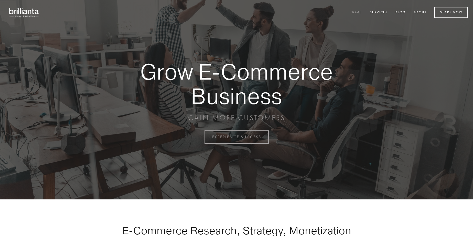
scroll to position [1343, 0]
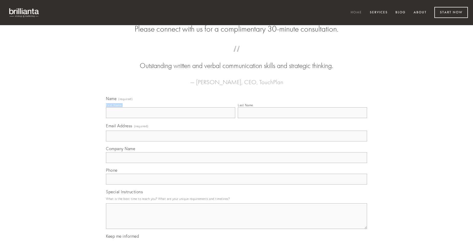
type input "[PERSON_NAME]"
click at [303, 118] on input "Last Name" at bounding box center [302, 112] width 129 height 11
type input "[PERSON_NAME]"
click at [237, 141] on input "Email Address (required)" at bounding box center [236, 135] width 261 height 11
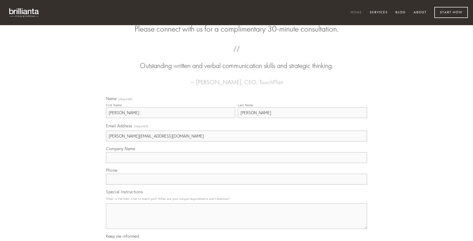
type input "[PERSON_NAME][EMAIL_ADDRESS][DOMAIN_NAME]"
click at [237, 163] on input "Company Name" at bounding box center [236, 157] width 261 height 11
type input "cras"
click at [237, 184] on input "text" at bounding box center [236, 178] width 261 height 11
click at [237, 220] on textarea "Special Instructions" at bounding box center [236, 216] width 261 height 26
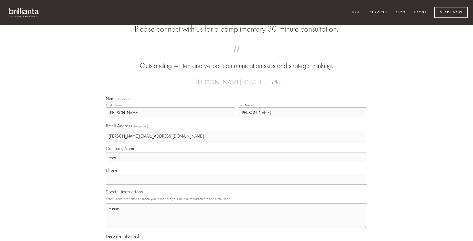
type textarea "cunae"
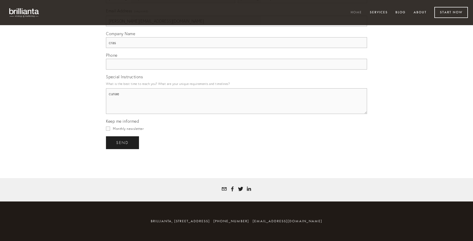
click at [123, 142] on span "send" at bounding box center [122, 142] width 13 height 5
